Goal: Find specific page/section

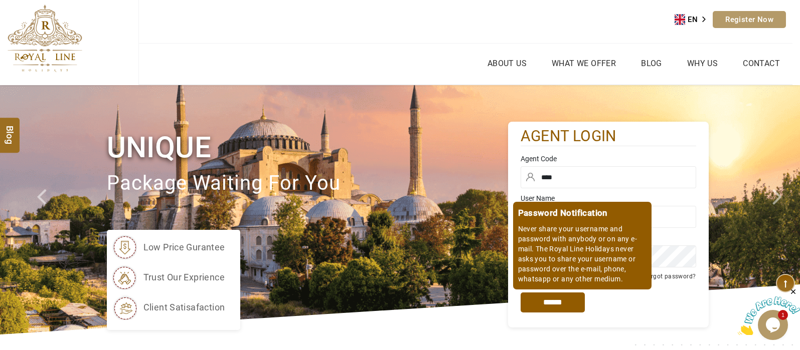
click at [558, 297] on input "*****" at bounding box center [552, 303] width 64 height 20
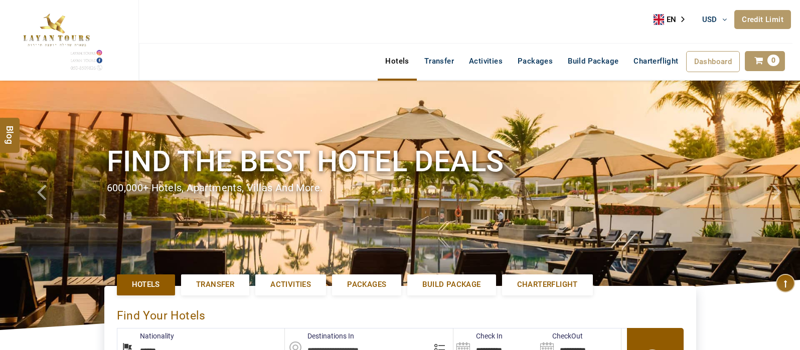
select select "******"
select select "*"
